Goal: Unclear

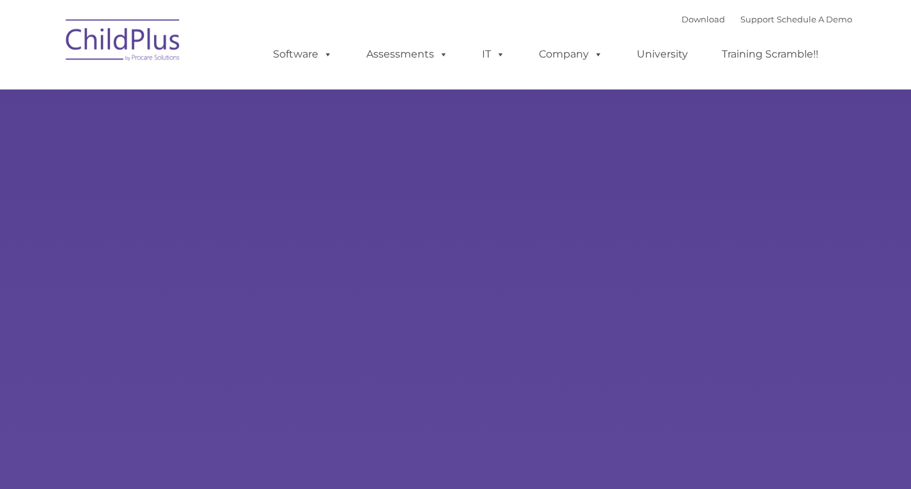
type input ""
select select "MEDIUM"
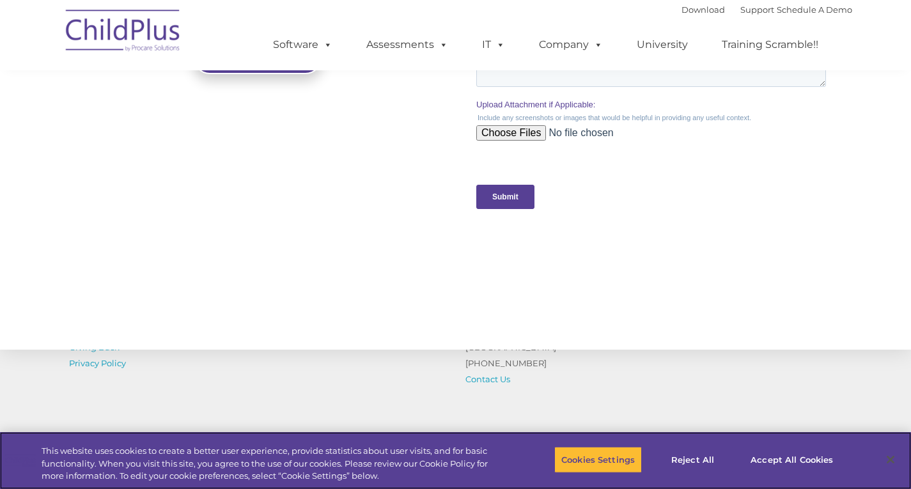
scroll to position [1275, 0]
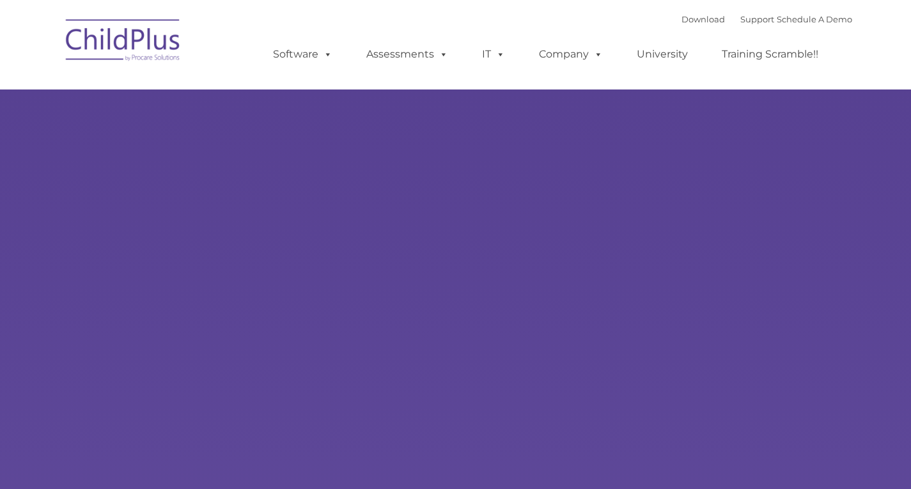
type input ""
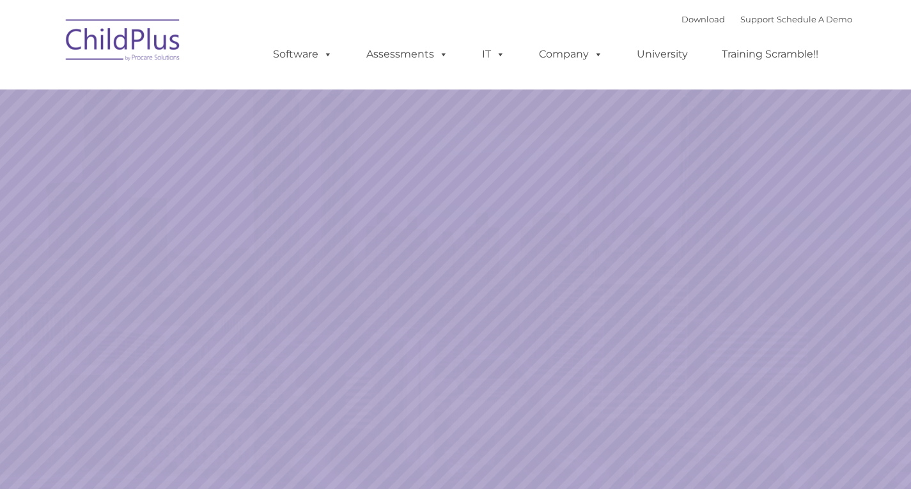
select select "MEDIUM"
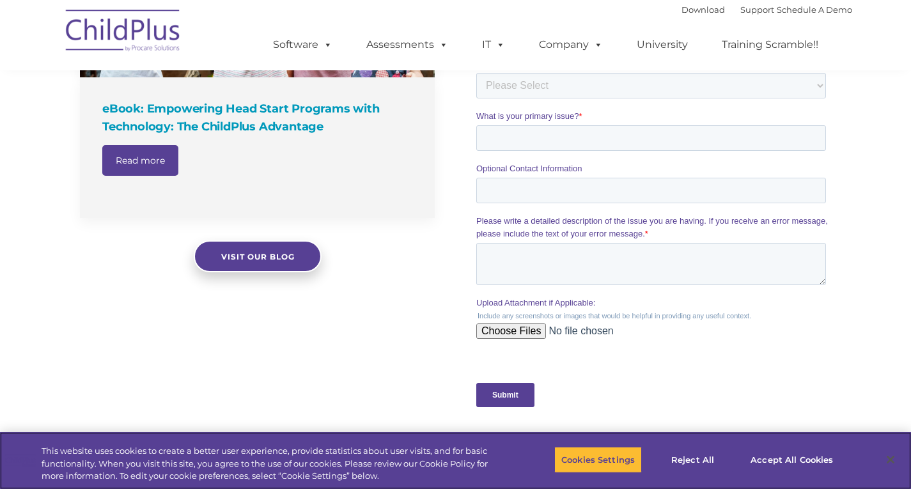
scroll to position [1108, 0]
